Goal: Information Seeking & Learning: Learn about a topic

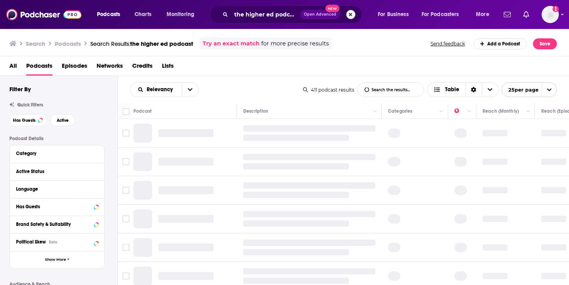
drag, startPoint x: 356, startPoint y: 16, endPoint x: 351, endPoint y: 16, distance: 5.1
click at [355, 15] on div "the higher ed podcast Open Advanced New" at bounding box center [286, 14] width 152 height 18
drag, startPoint x: 349, startPoint y: 16, endPoint x: 240, endPoint y: 13, distance: 109.9
click at [349, 16] on button "Search podcasts, credits, & more..." at bounding box center [350, 14] width 9 height 9
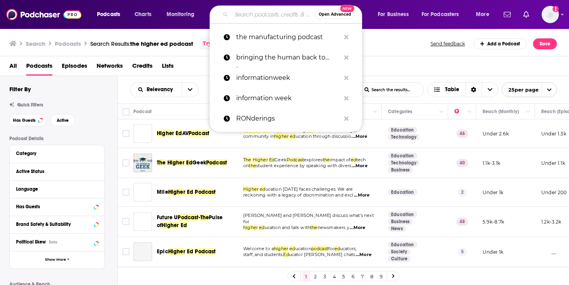
click at [240, 13] on input "Search podcasts, credits, & more..." at bounding box center [273, 14] width 84 height 13
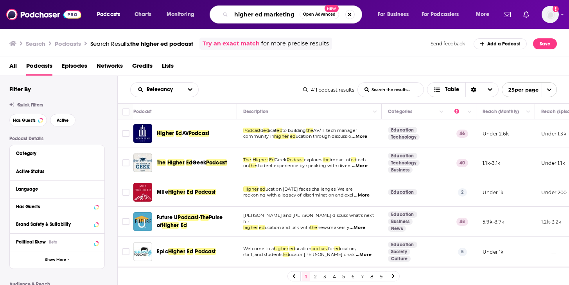
type input "higher ed marketing"
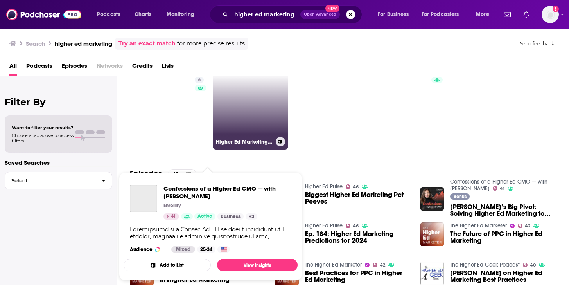
scroll to position [16, 0]
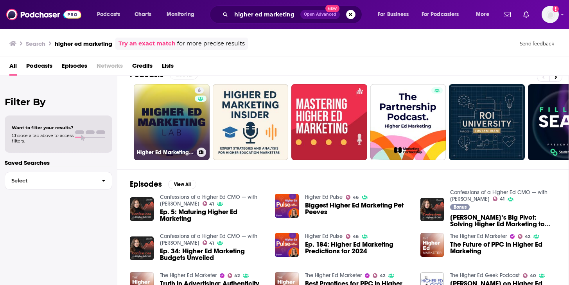
click at [187, 127] on link "6 Higher Ed Marketing Lab" at bounding box center [172, 122] width 76 height 76
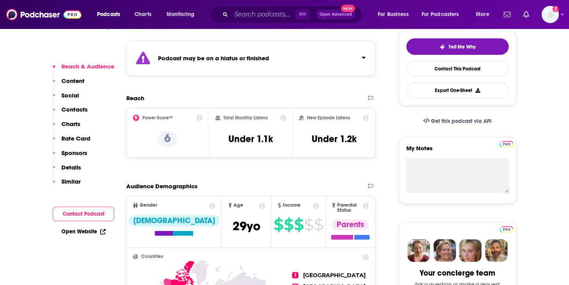
scroll to position [194, 0]
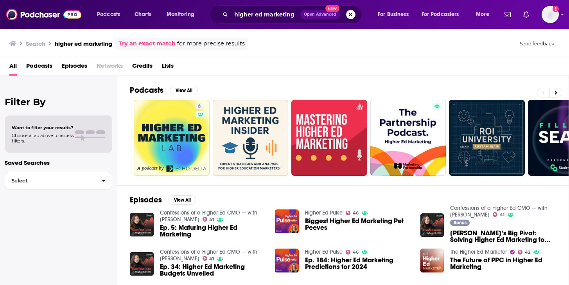
click at [36, 67] on span "Podcasts" at bounding box center [39, 67] width 26 height 16
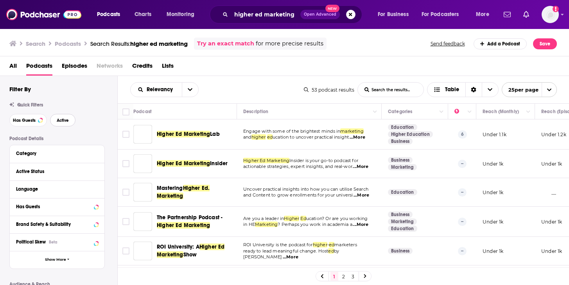
drag, startPoint x: 65, startPoint y: 120, endPoint x: 124, endPoint y: 116, distance: 58.8
click at [65, 120] on span "Active" at bounding box center [63, 120] width 12 height 4
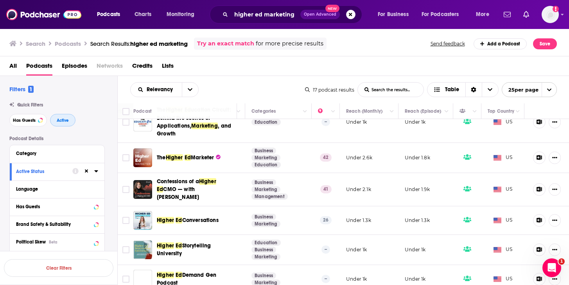
scroll to position [81, 136]
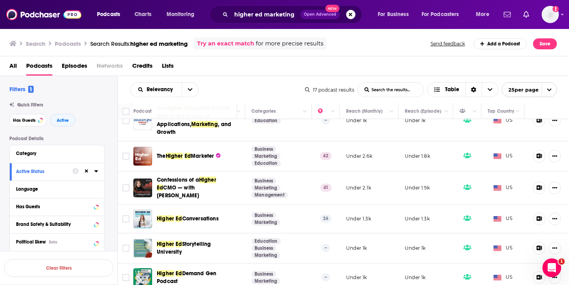
drag, startPoint x: 178, startPoint y: 182, endPoint x: 437, endPoint y: 2, distance: 315.4
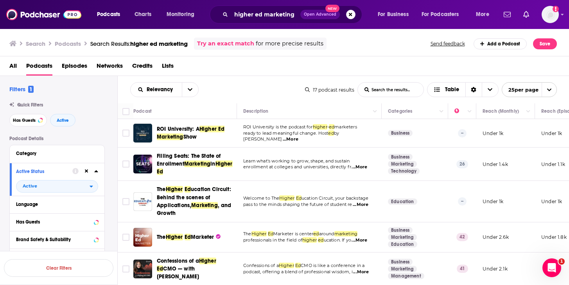
click at [191, 127] on span "ROI University: A" at bounding box center [178, 128] width 43 height 7
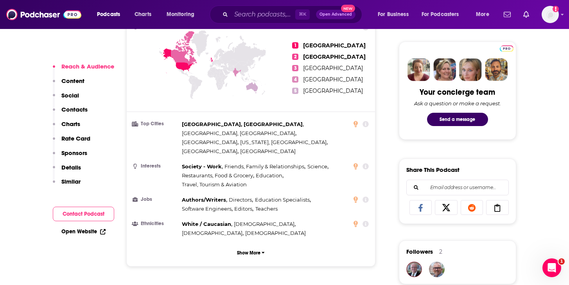
scroll to position [289, 0]
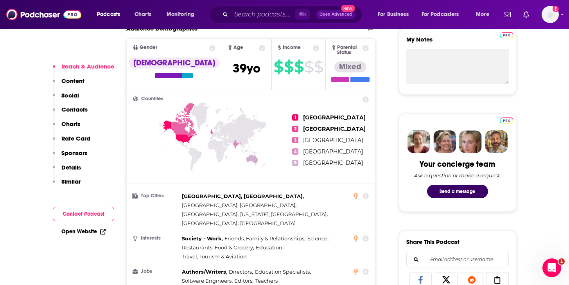
drag, startPoint x: 25, startPoint y: 67, endPoint x: 21, endPoint y: 59, distance: 8.6
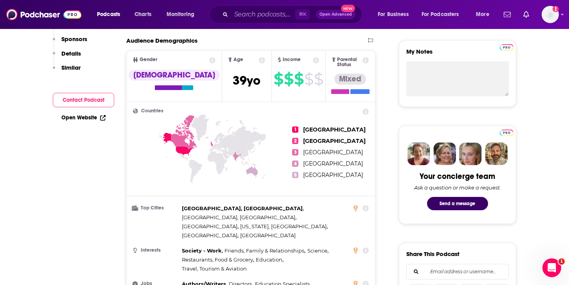
scroll to position [0, 0]
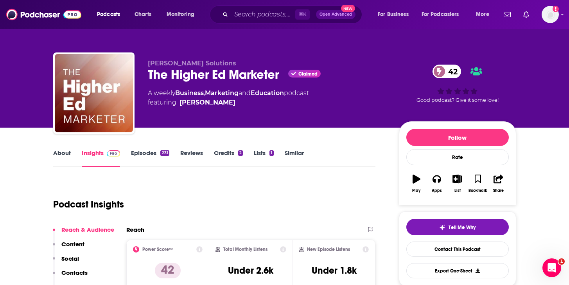
scroll to position [1, 0]
